Goal: Check status

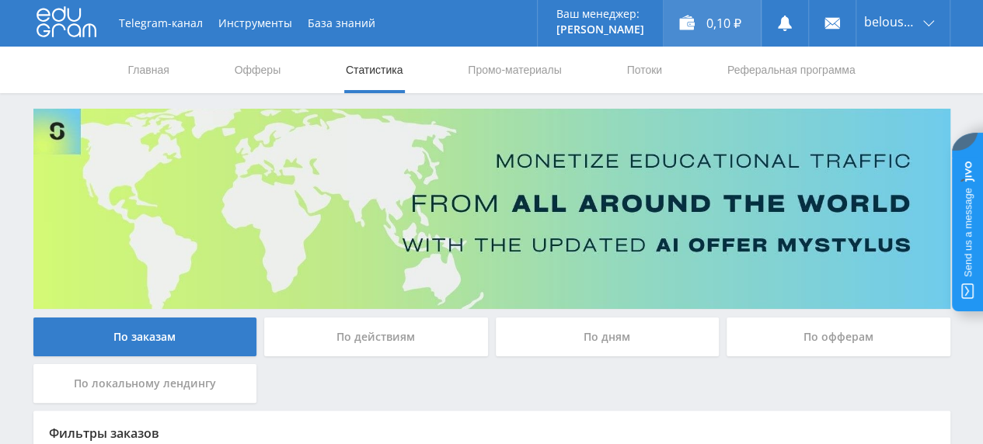
click at [685, 23] on div "0,10 ₽" at bounding box center [711, 23] width 97 height 47
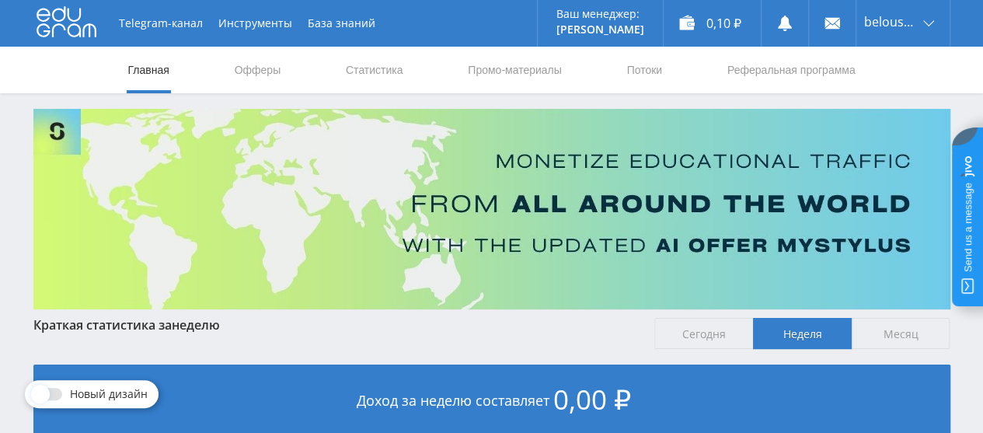
click at [360, 62] on link "Статистика" at bounding box center [374, 70] width 61 height 47
